Goal: Task Accomplishment & Management: Complete application form

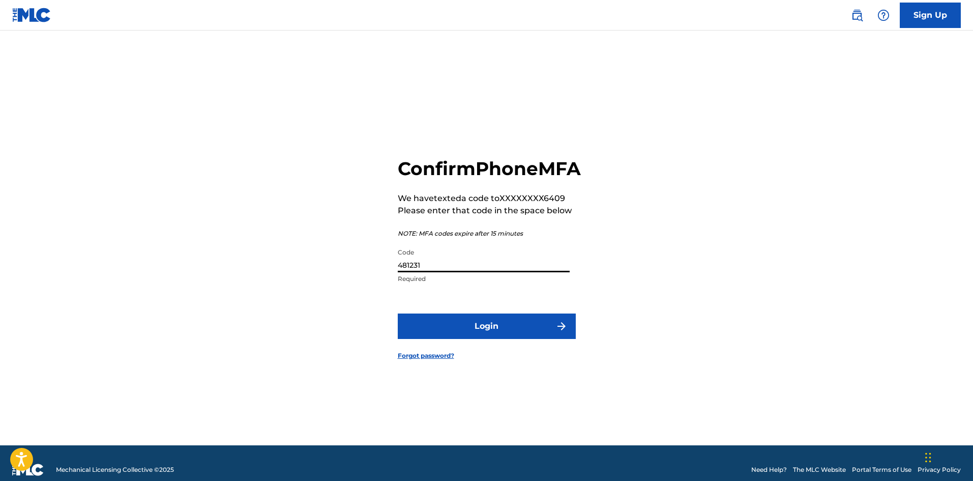
type input "481231"
click at [398, 313] on button "Login" at bounding box center [487, 325] width 178 height 25
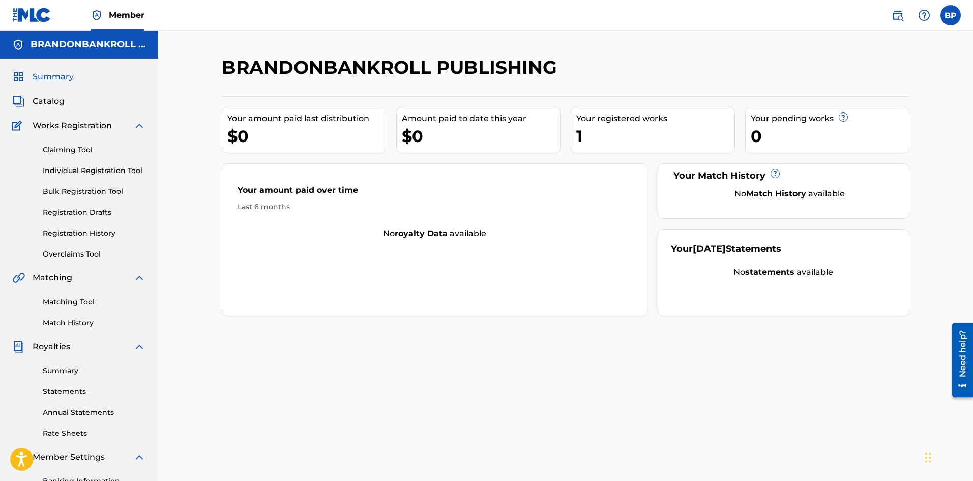
click at [79, 388] on link "Statements" at bounding box center [94, 391] width 103 height 11
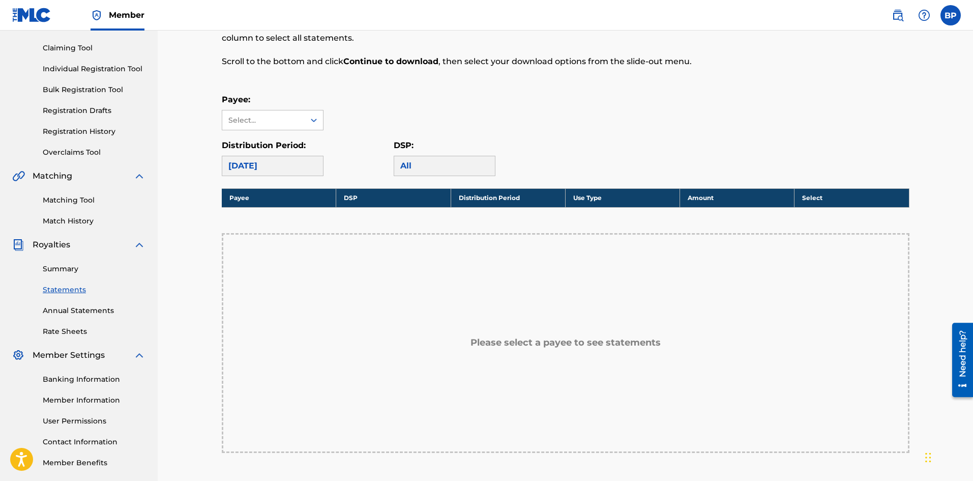
scroll to position [153, 0]
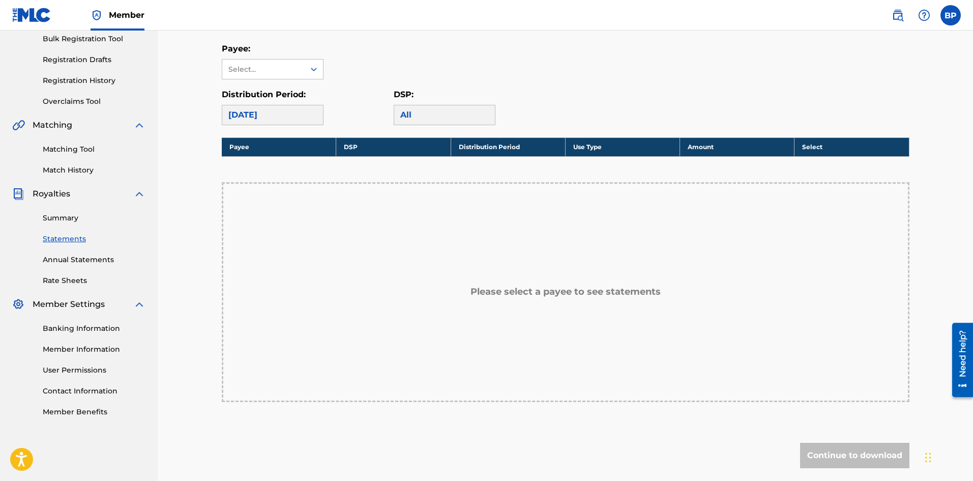
click at [452, 271] on div "Please select a payee to see statements" at bounding box center [566, 292] width 688 height 220
click at [492, 288] on h5 "Please select a payee to see statements" at bounding box center [566, 292] width 190 height 12
click at [273, 78] on div "Select..." at bounding box center [263, 69] width 82 height 19
click at [277, 90] on div "No options" at bounding box center [272, 89] width 101 height 20
click at [257, 68] on div "Select..." at bounding box center [262, 69] width 69 height 11
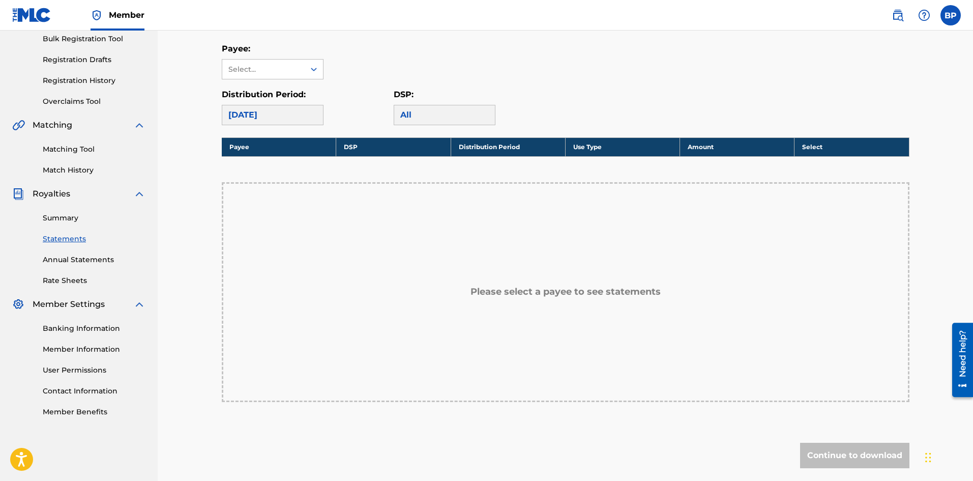
click at [293, 75] on div "Select..." at bounding box center [263, 69] width 82 height 19
click at [289, 66] on div "Select..." at bounding box center [262, 69] width 69 height 11
click at [104, 324] on link "Banking Information" at bounding box center [94, 328] width 103 height 11
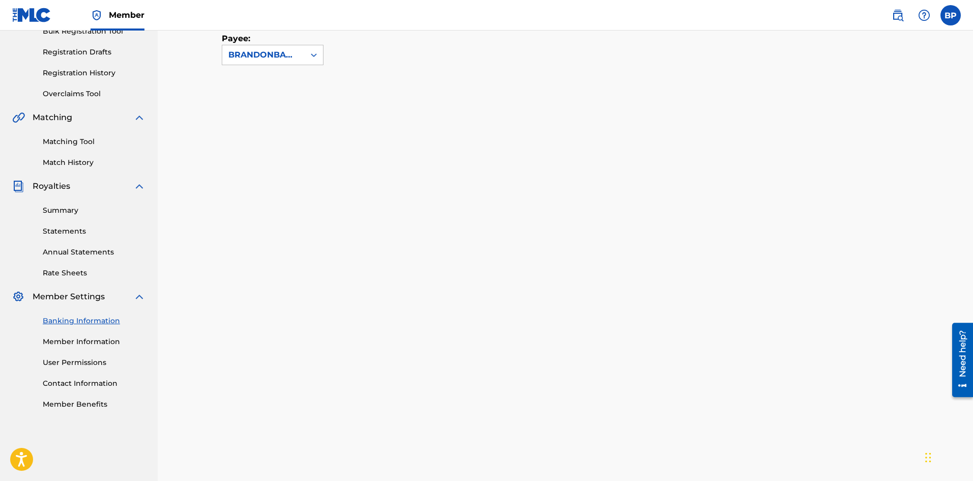
scroll to position [109, 0]
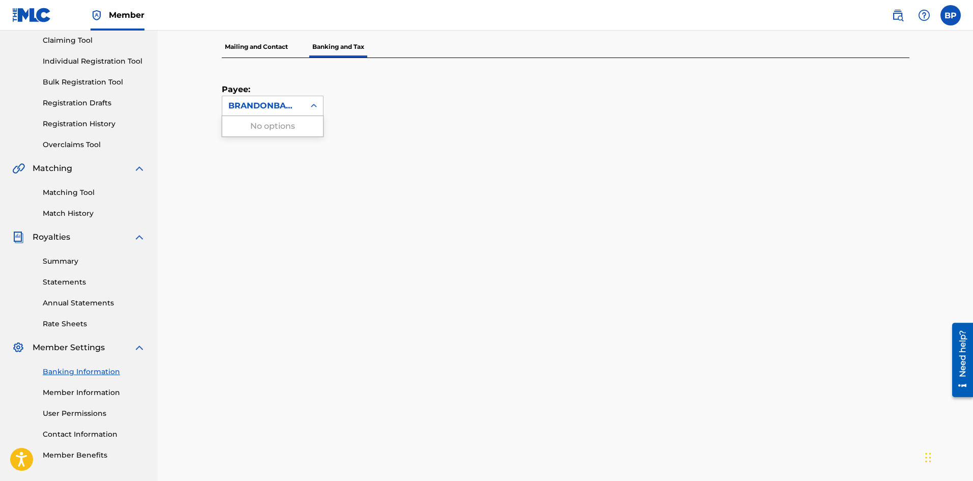
click at [255, 107] on div "BRANDONBANKROLL PUBLISHING" at bounding box center [263, 106] width 70 height 12
click at [260, 105] on div "BRANDONBANKROLL PUBLISHING" at bounding box center [263, 106] width 70 height 12
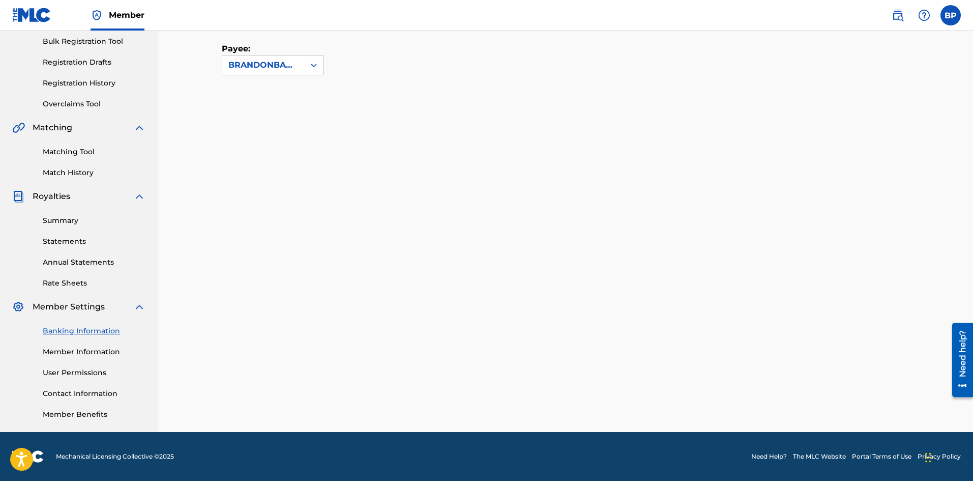
scroll to position [0, 0]
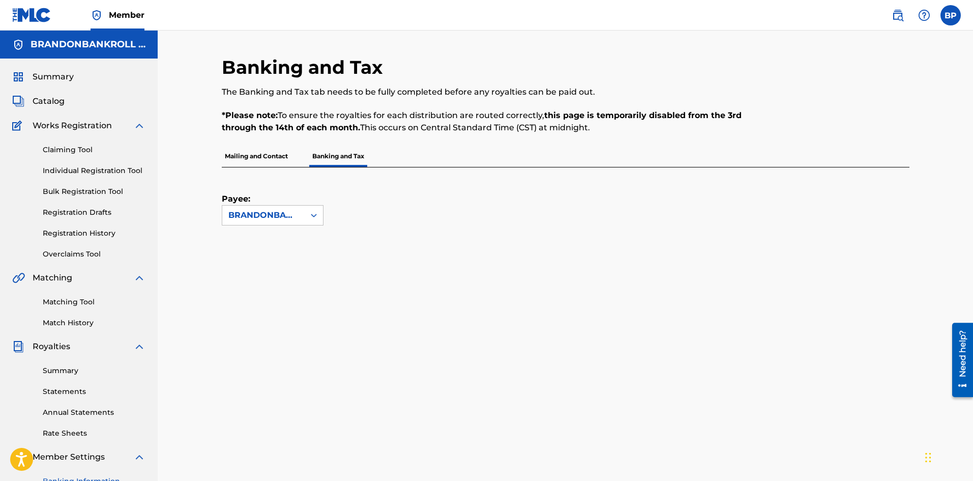
click at [250, 160] on p "Mailing and Contact" at bounding box center [256, 155] width 69 height 21
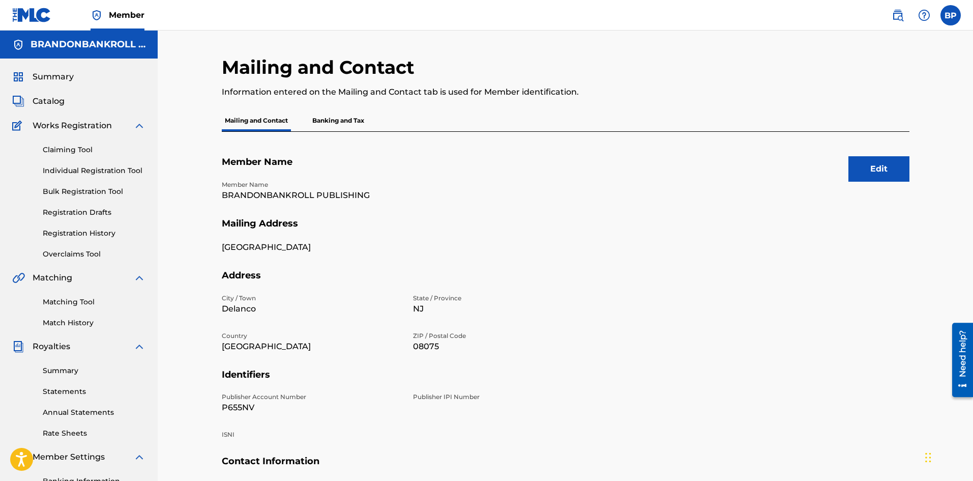
click at [338, 127] on p "Banking and Tax" at bounding box center [338, 120] width 58 height 21
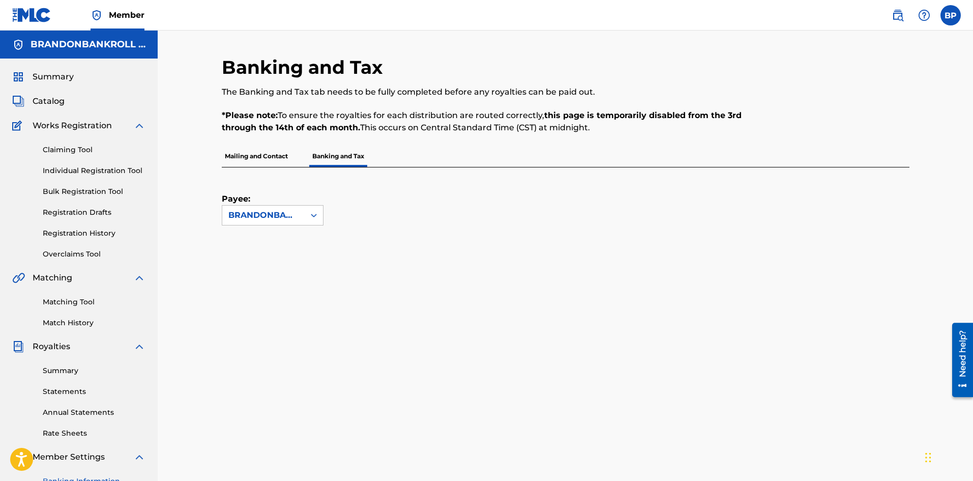
drag, startPoint x: 354, startPoint y: 116, endPoint x: 630, endPoint y: 123, distance: 276.3
click at [630, 123] on p "*Please note: To ensure the royalties for each distribution are routed correctl…" at bounding box center [487, 121] width 530 height 24
click at [262, 163] on p "Mailing and Contact" at bounding box center [256, 155] width 69 height 21
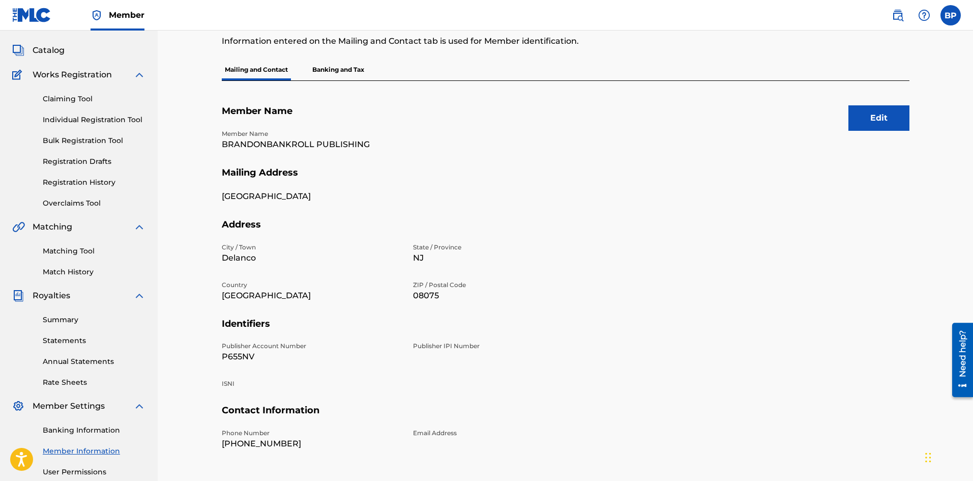
scroll to position [150, 0]
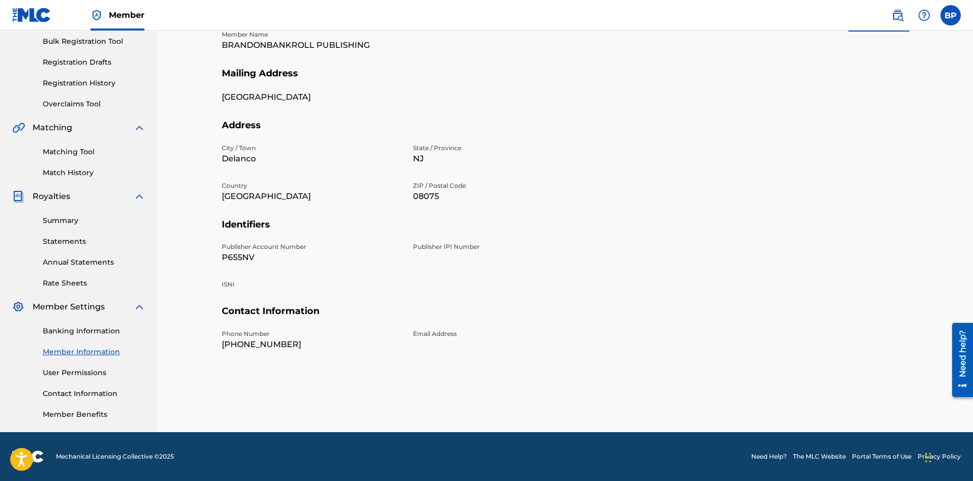
click at [95, 371] on link "User Permissions" at bounding box center [94, 372] width 103 height 11
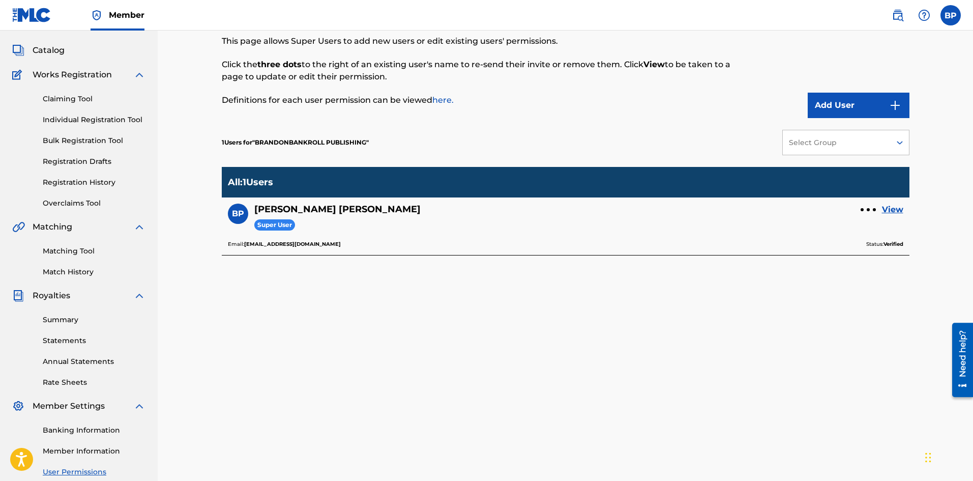
scroll to position [150, 0]
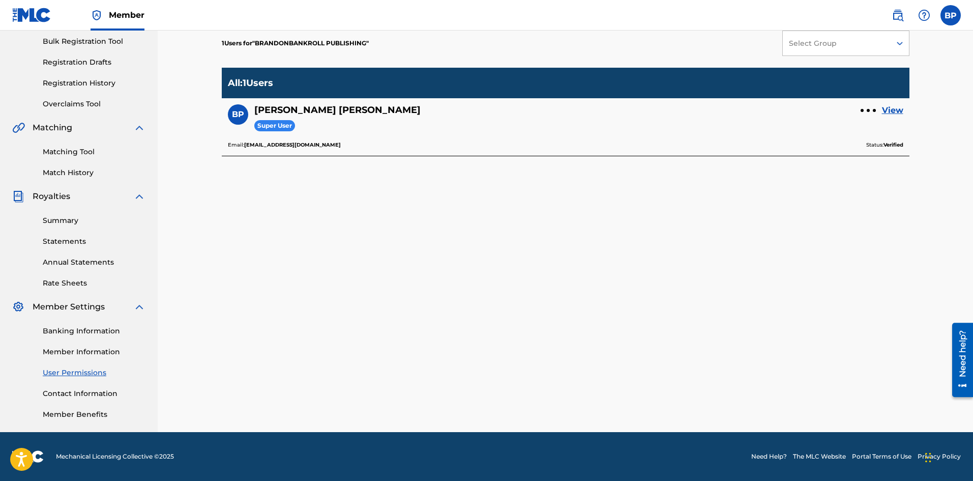
click at [70, 391] on link "Contact Information" at bounding box center [94, 393] width 103 height 11
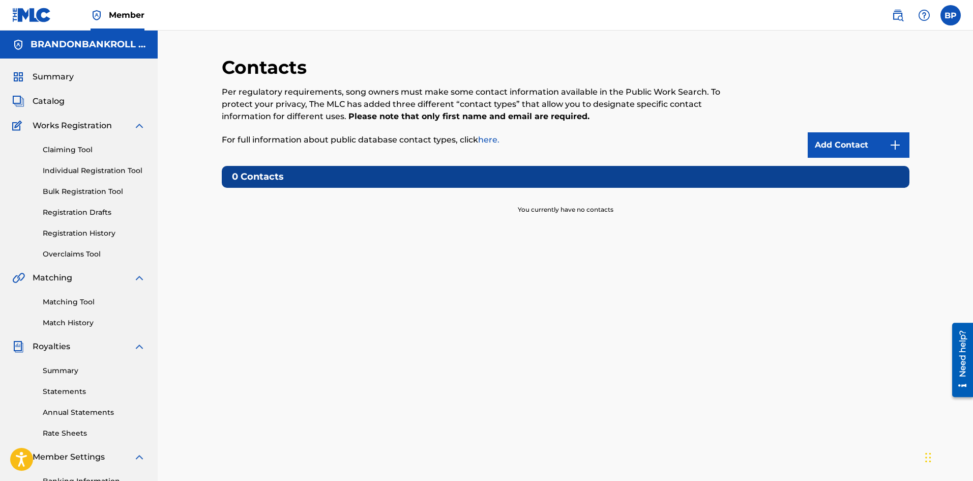
click at [836, 137] on link "Add Contact" at bounding box center [859, 144] width 102 height 25
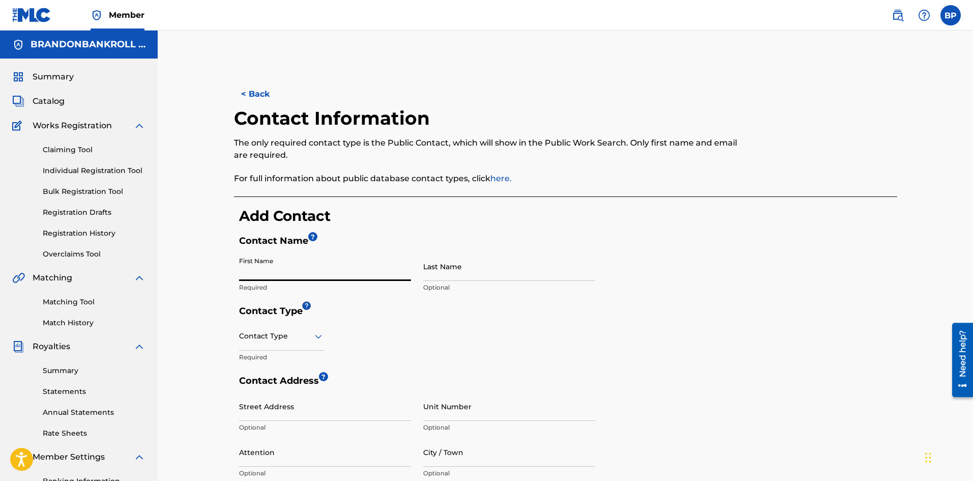
click at [291, 269] on input "First Name" at bounding box center [325, 266] width 172 height 29
type input "[PERSON_NAME]"
type input "[STREET_ADDRESS]"
click at [391, 275] on div "First Name [PERSON_NAME] Required Last Name [PERSON_NAME] Optional" at bounding box center [417, 278] width 356 height 53
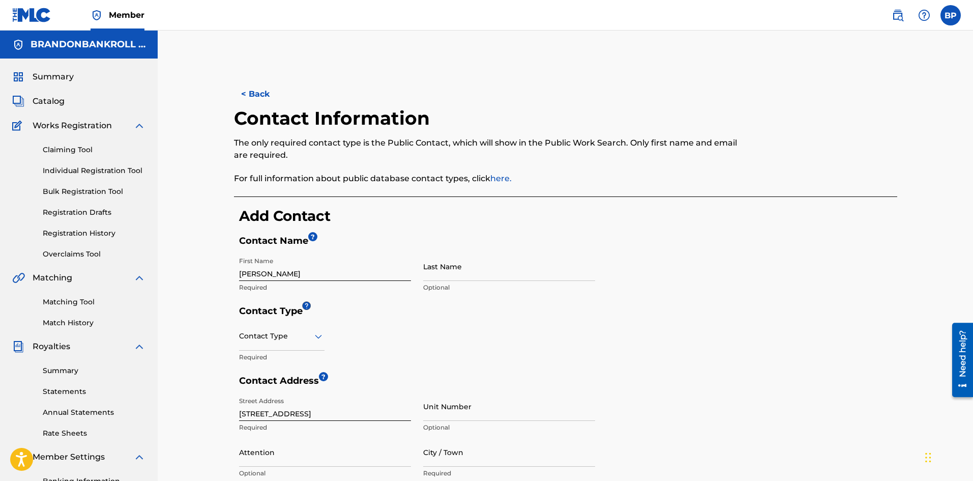
click at [380, 318] on h5 "Contact Type" at bounding box center [568, 313] width 658 height 17
click at [310, 338] on div at bounding box center [281, 336] width 85 height 13
click at [404, 353] on div "4 results available. Use Up and Down to choose options, press Enter to select t…" at bounding box center [417, 347] width 356 height 53
click at [319, 338] on icon at bounding box center [318, 336] width 7 height 4
click at [290, 363] on div "Public" at bounding box center [282, 361] width 84 height 23
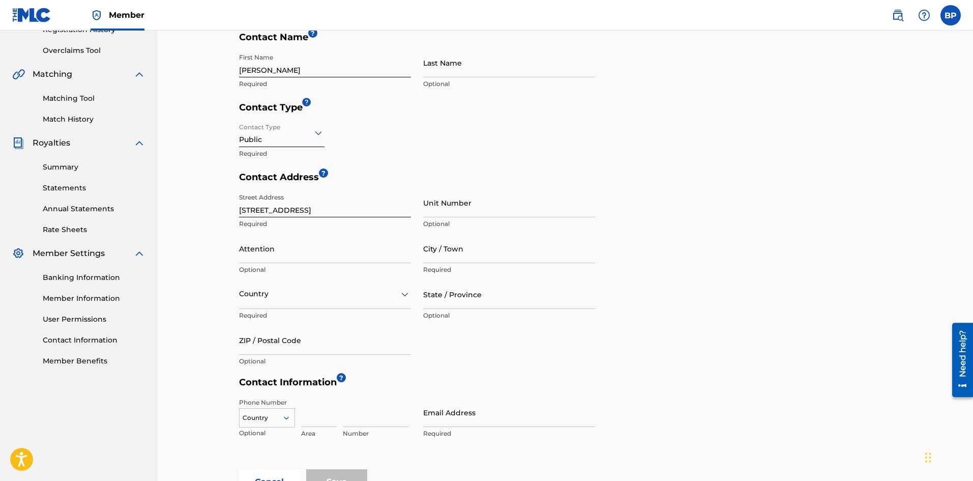
scroll to position [254, 0]
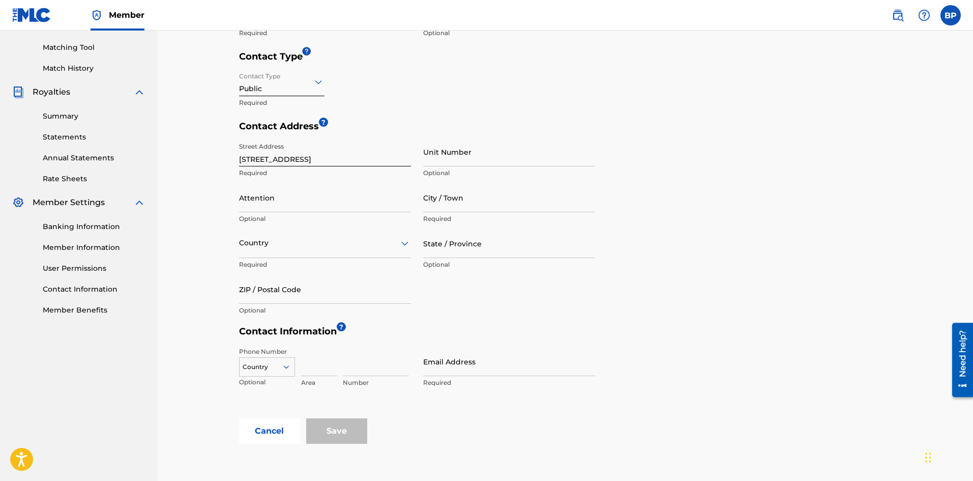
click at [447, 370] on input "Email Address" at bounding box center [509, 361] width 172 height 29
type input "[EMAIL_ADDRESS][DOMAIN_NAME]"
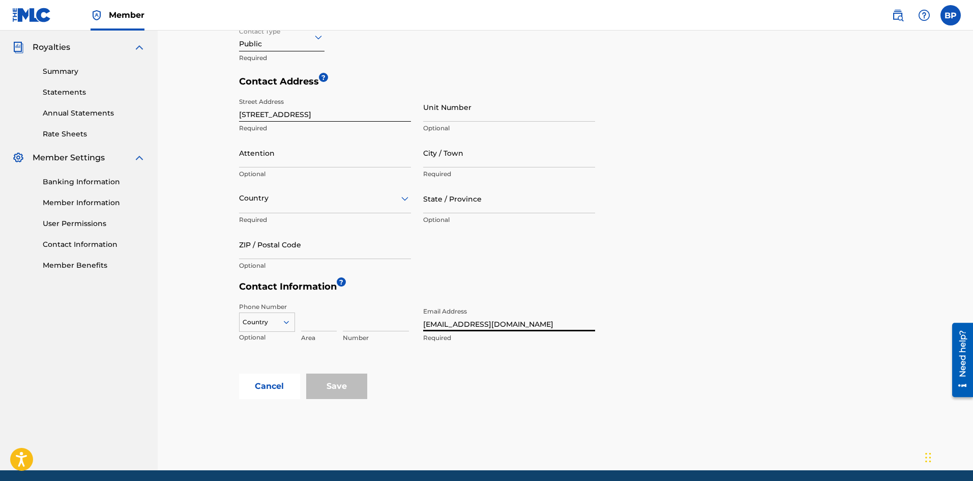
click at [275, 328] on div "Country" at bounding box center [267, 319] width 56 height 15
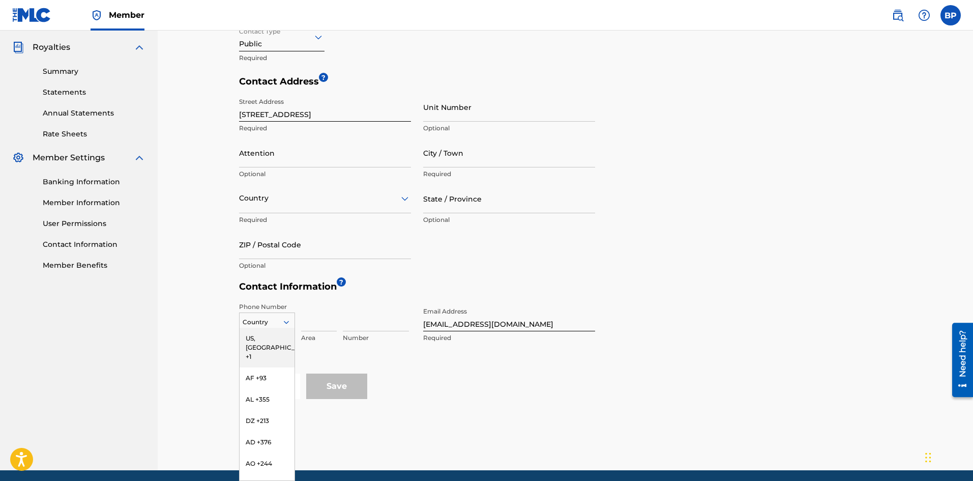
click at [270, 336] on div "US, [GEOGRAPHIC_DATA] +1" at bounding box center [267, 348] width 55 height 40
click at [314, 326] on input at bounding box center [319, 316] width 36 height 29
type input "856"
type input "[PERSON_NAME]"
type input "Delanco"
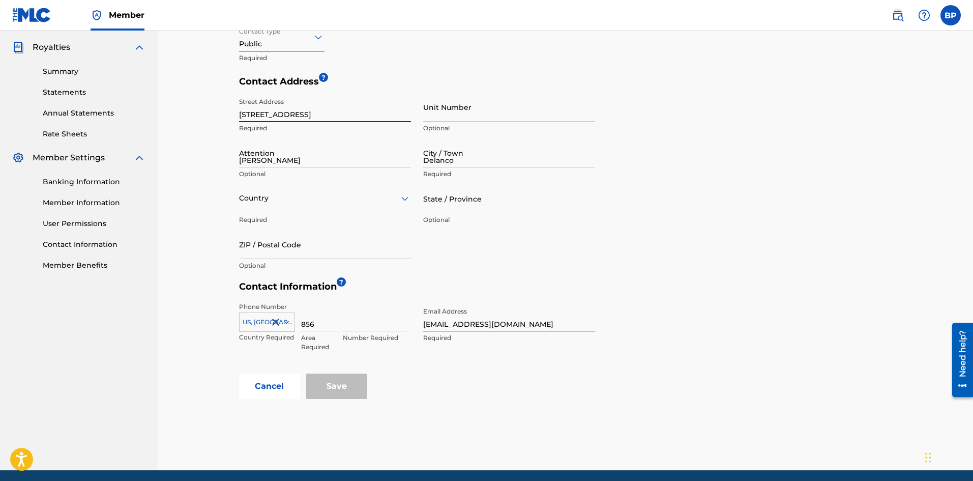
type input "[GEOGRAPHIC_DATA]"
type input "[US_STATE]"
type input "08075"
type input "8666409"
click at [367, 299] on div "Phone Number [GEOGRAPHIC_DATA], [GEOGRAPHIC_DATA] +1 Country Required 856 Area …" at bounding box center [417, 335] width 356 height 76
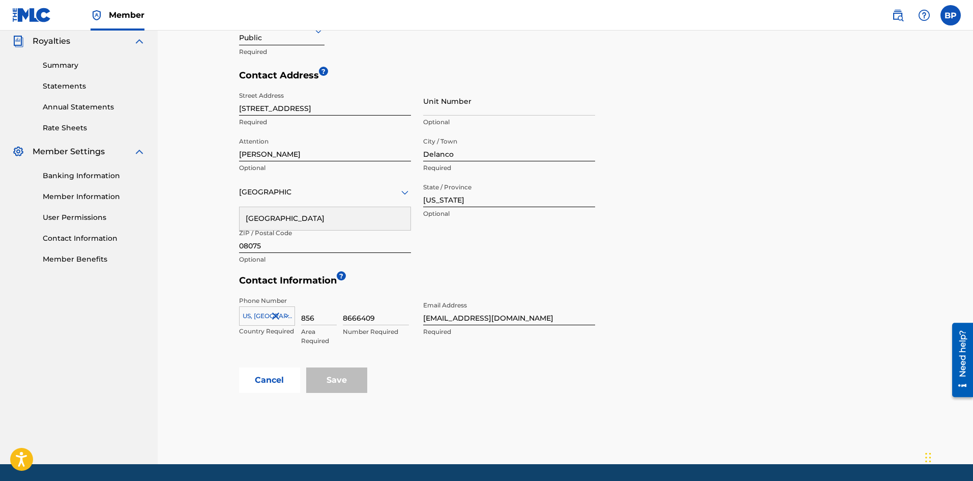
scroll to position [337, 0]
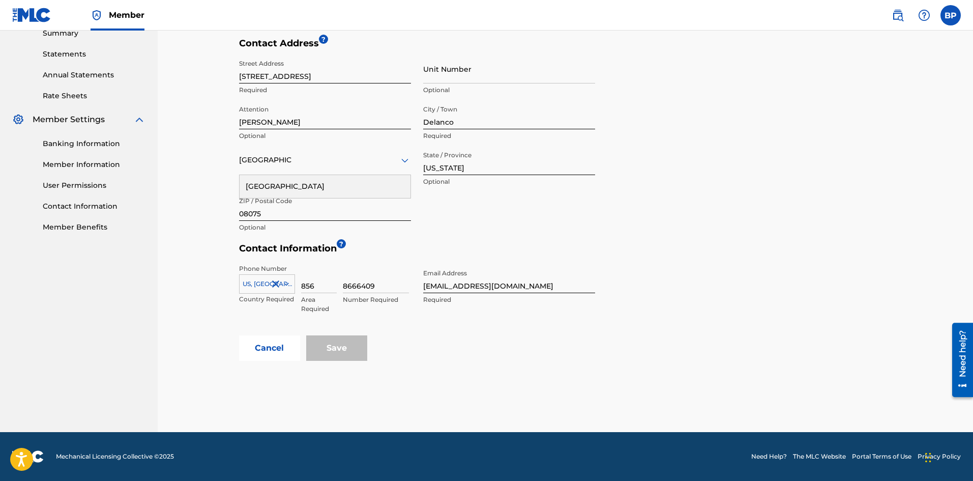
click at [253, 285] on div at bounding box center [267, 283] width 55 height 11
click at [260, 302] on div "US, [GEOGRAPHIC_DATA] +1" at bounding box center [267, 309] width 55 height 40
click at [252, 289] on div "option US, [GEOGRAPHIC_DATA] +1, selected. US, [GEOGRAPHIC_DATA] +1" at bounding box center [267, 281] width 56 height 15
click at [258, 284] on div at bounding box center [267, 283] width 55 height 11
click at [352, 287] on input "8666409" at bounding box center [376, 278] width 66 height 29
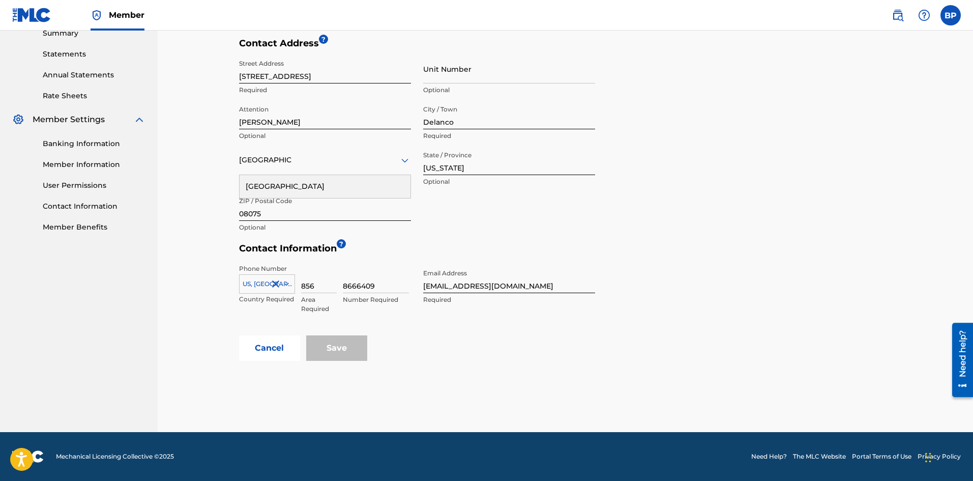
click at [318, 286] on input "856" at bounding box center [319, 278] width 36 height 29
click at [345, 281] on input "8666409" at bounding box center [376, 278] width 66 height 29
click at [327, 281] on input "856" at bounding box center [319, 278] width 36 height 29
type input "856"
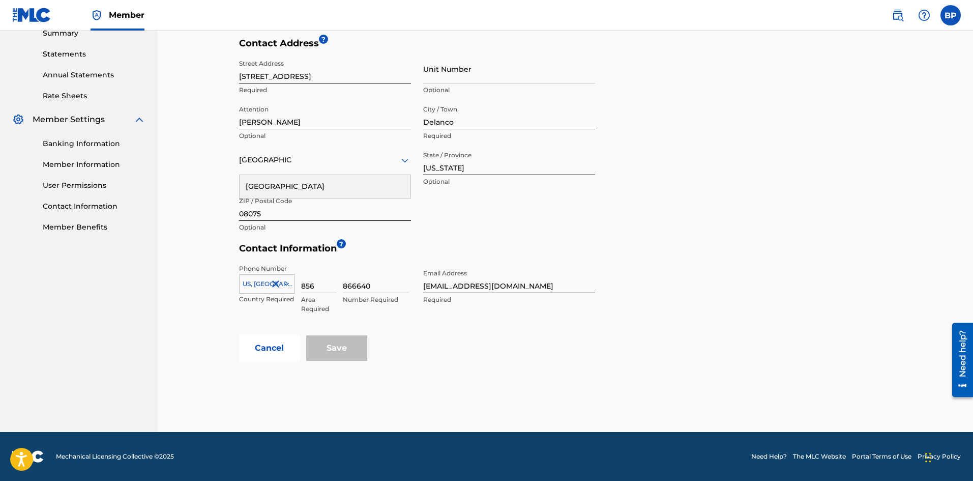
type input "8666409"
click at [356, 270] on input "8666409" at bounding box center [376, 278] width 66 height 29
click at [530, 334] on div "Phone Number [GEOGRAPHIC_DATA], [GEOGRAPHIC_DATA] +1 Country Required 856 Area …" at bounding box center [417, 297] width 356 height 76
click at [293, 211] on input "08075" at bounding box center [325, 206] width 172 height 29
click at [290, 189] on div "[GEOGRAPHIC_DATA]" at bounding box center [325, 186] width 171 height 23
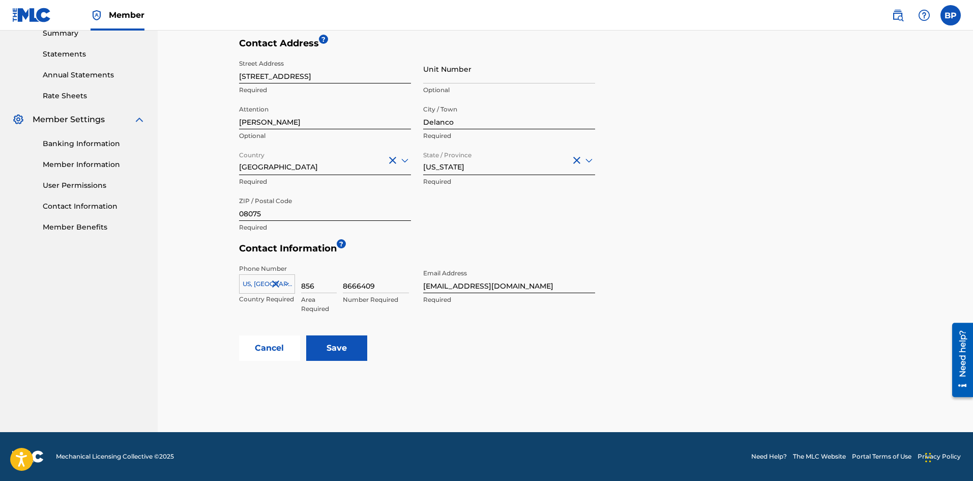
click at [349, 346] on input "Save" at bounding box center [336, 347] width 61 height 25
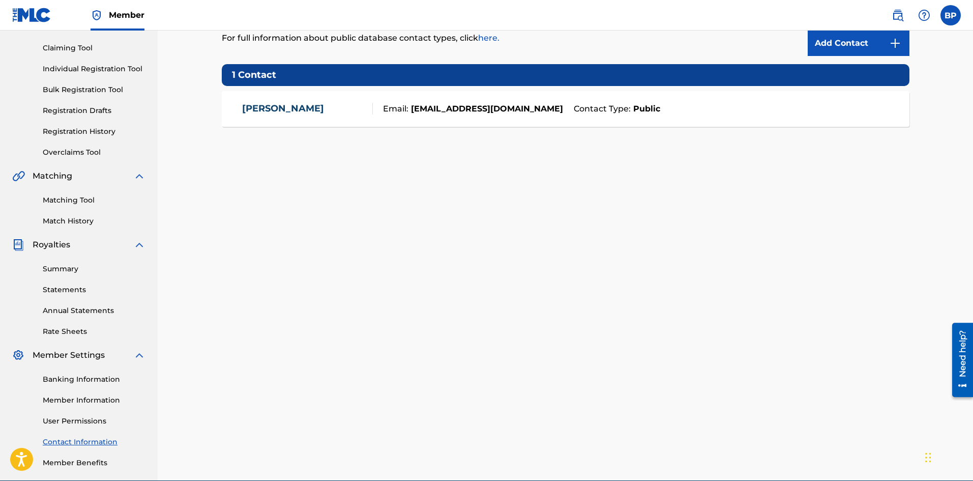
scroll to position [150, 0]
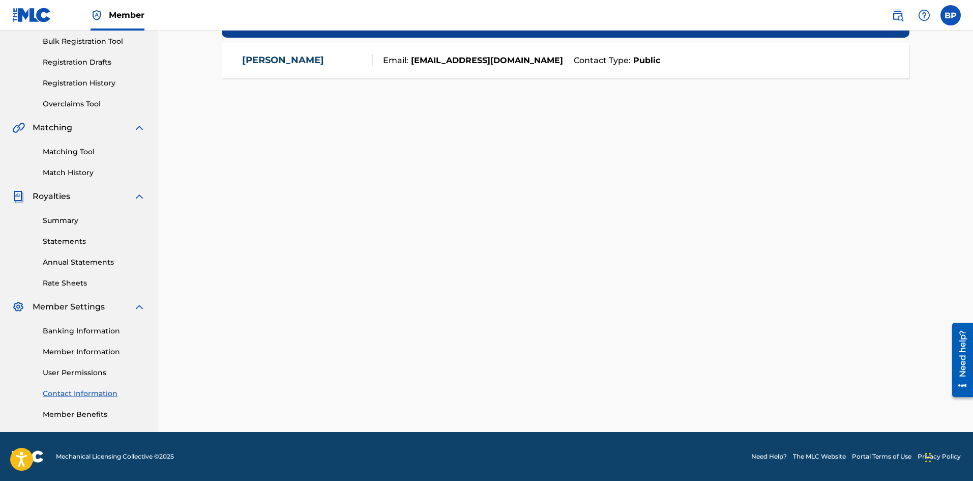
click at [76, 260] on link "Annual Statements" at bounding box center [94, 262] width 103 height 11
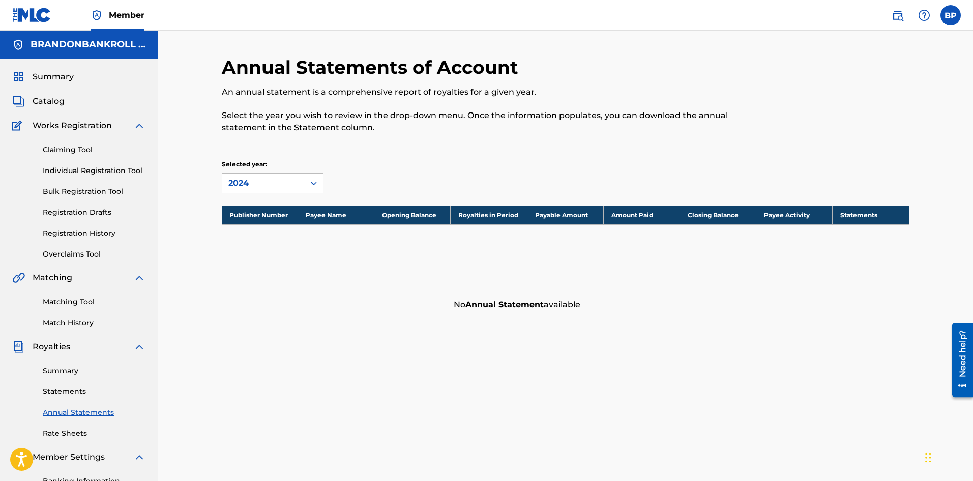
click at [78, 397] on div "Summary Statements Annual Statements Rate Sheets" at bounding box center [78, 396] width 133 height 86
drag, startPoint x: 261, startPoint y: 170, endPoint x: 261, endPoint y: 178, distance: 7.1
click at [261, 172] on div "Selected year: 2024" at bounding box center [273, 177] width 102 height 34
click at [261, 180] on div "2024" at bounding box center [263, 183] width 70 height 12
click at [268, 182] on div "2024" at bounding box center [263, 183] width 70 height 12
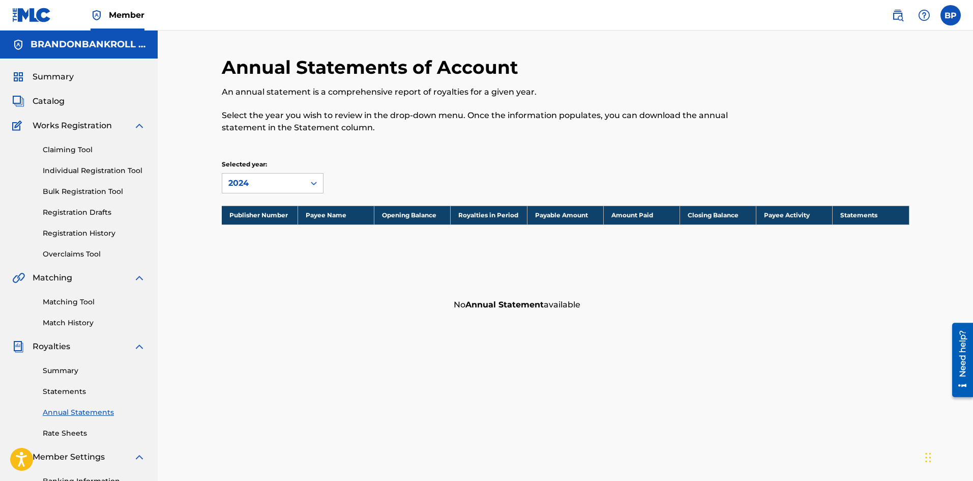
click at [78, 392] on link "Statements" at bounding box center [94, 391] width 103 height 11
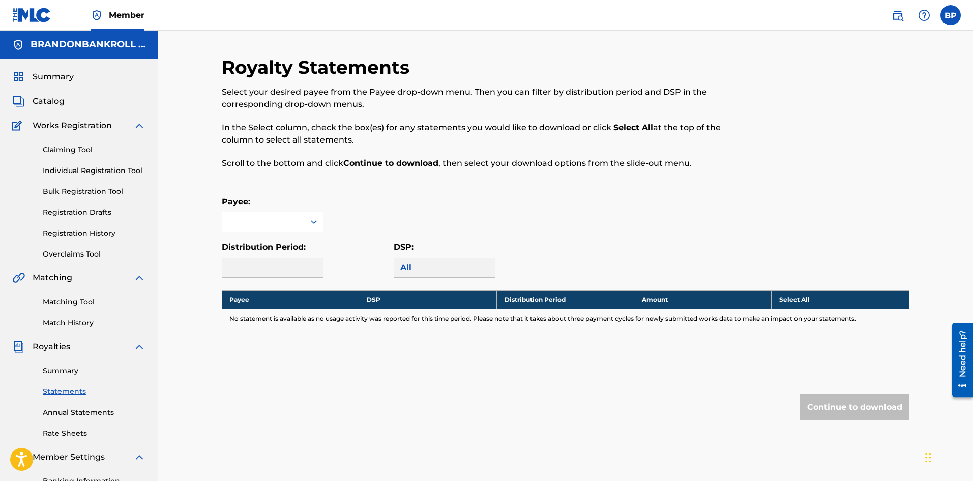
click at [272, 228] on div at bounding box center [263, 221] width 82 height 19
click at [277, 243] on div "No options" at bounding box center [272, 242] width 101 height 20
click at [338, 260] on div "Distribution Period:" at bounding box center [308, 259] width 172 height 37
click at [407, 269] on div "All" at bounding box center [445, 267] width 102 height 20
click at [280, 270] on div at bounding box center [273, 267] width 102 height 20
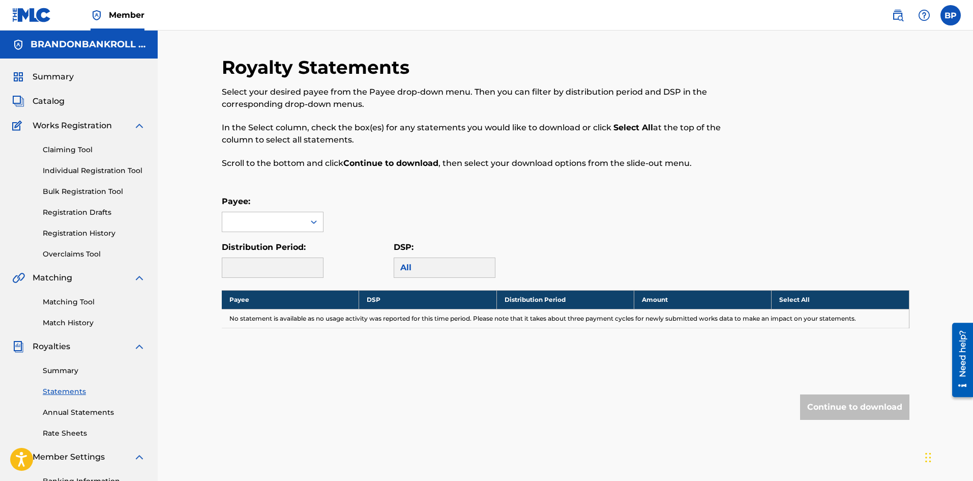
click at [684, 316] on td "No statement is available as no usage activity was reported for this time perio…" at bounding box center [566, 318] width 688 height 19
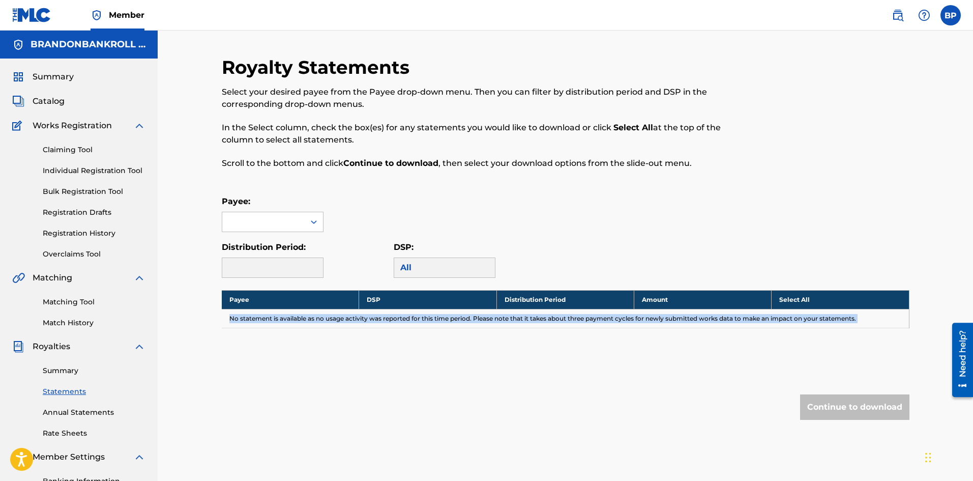
click at [684, 316] on td "No statement is available as no usage activity was reported for this time perio…" at bounding box center [566, 318] width 688 height 19
copy td "No statement is available as no usage activity was reported for this time perio…"
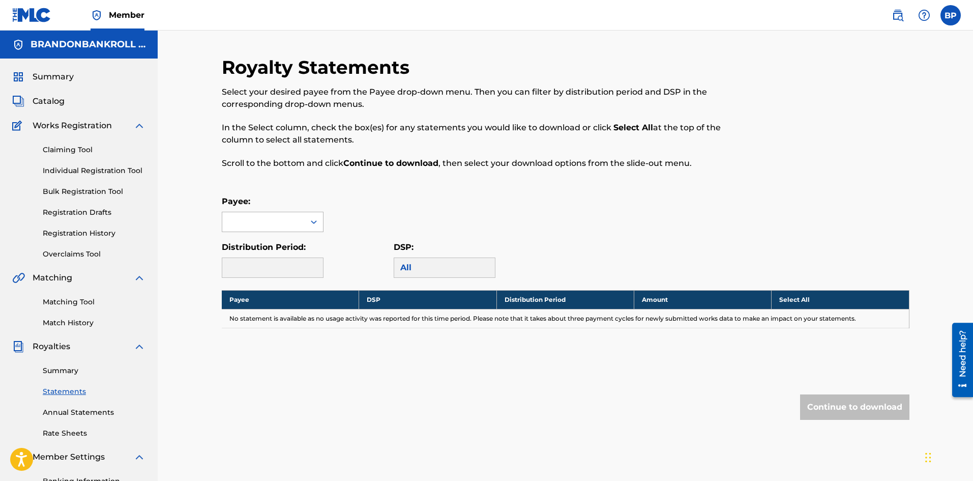
click at [300, 217] on div at bounding box center [263, 221] width 82 height 19
click at [366, 215] on div "Payee:" at bounding box center [566, 213] width 688 height 37
click at [417, 260] on div "All" at bounding box center [445, 267] width 102 height 20
click at [419, 265] on div "All" at bounding box center [445, 267] width 102 height 20
